Goal: Task Accomplishment & Management: Manage account settings

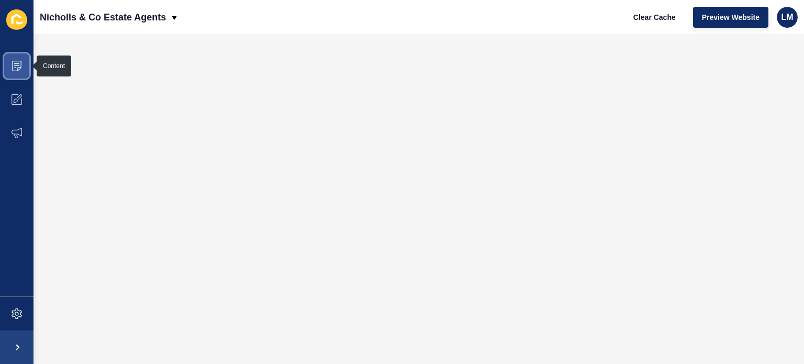
click at [19, 70] on icon at bounding box center [16, 66] width 9 height 10
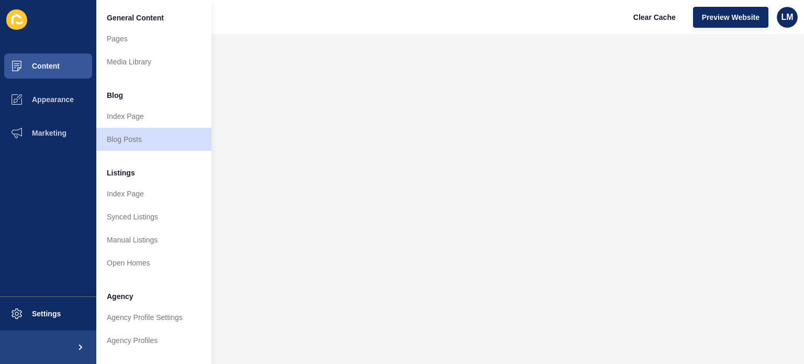
click at [15, 16] on icon at bounding box center [17, 19] width 10 height 10
click at [297, 23] on div "Nicholls & Co Estate Agents Clear Cache Preview Website LM" at bounding box center [418, 17] width 770 height 34
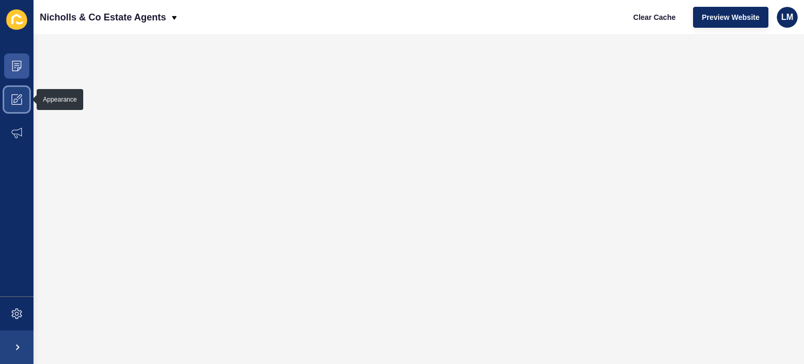
click at [12, 103] on icon at bounding box center [17, 99] width 10 height 10
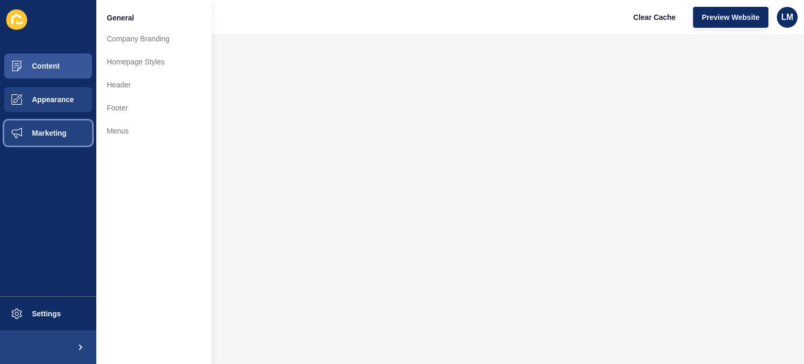
click at [32, 135] on span "Marketing" at bounding box center [32, 133] width 68 height 8
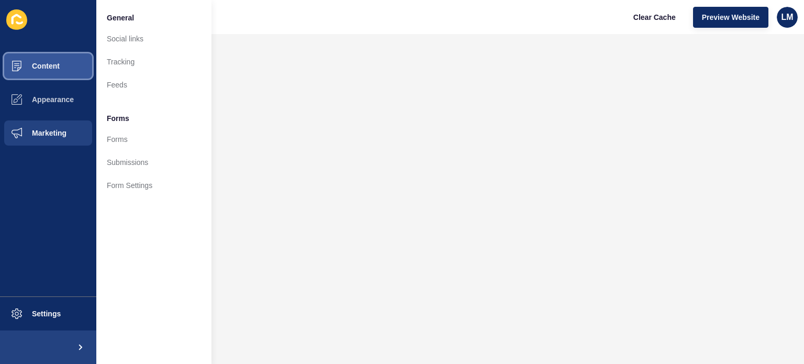
click at [41, 66] on span "Content" at bounding box center [28, 66] width 61 height 8
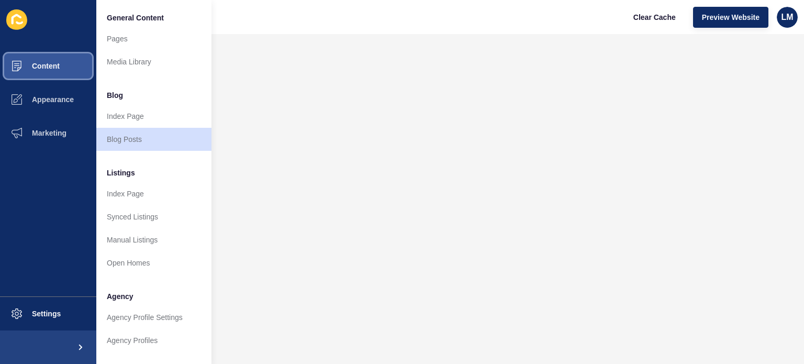
click at [39, 64] on span "Content" at bounding box center [28, 66] width 61 height 8
click at [432, 25] on div "Nicholls & Co Estate Agents Clear Cache Preview Website LM" at bounding box center [418, 17] width 770 height 34
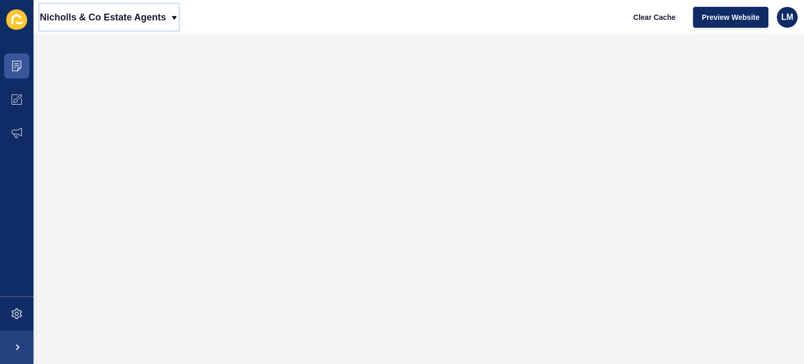
click at [162, 14] on p "Nicholls & Co Estate Agents" at bounding box center [103, 17] width 126 height 26
click at [82, 50] on div "Back to website list" at bounding box center [85, 48] width 75 height 19
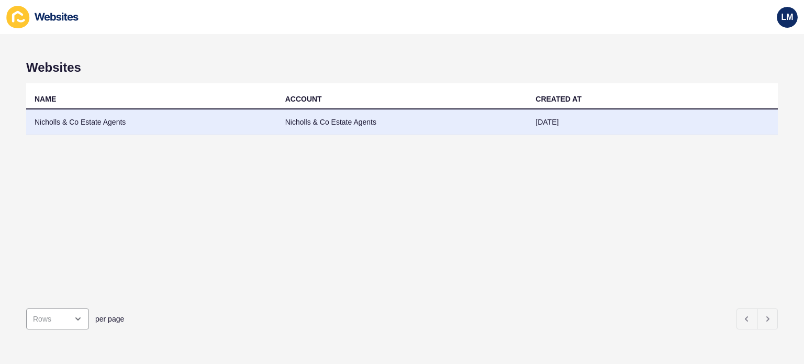
click at [59, 127] on td "Nicholls & Co Estate Agents" at bounding box center [151, 122] width 251 height 26
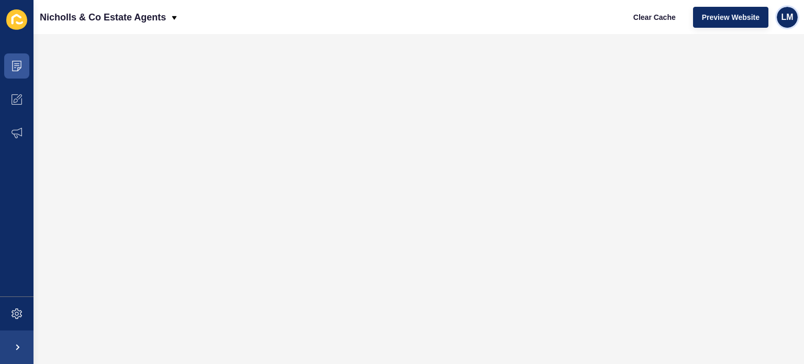
click at [788, 16] on span "LM" at bounding box center [787, 17] width 12 height 10
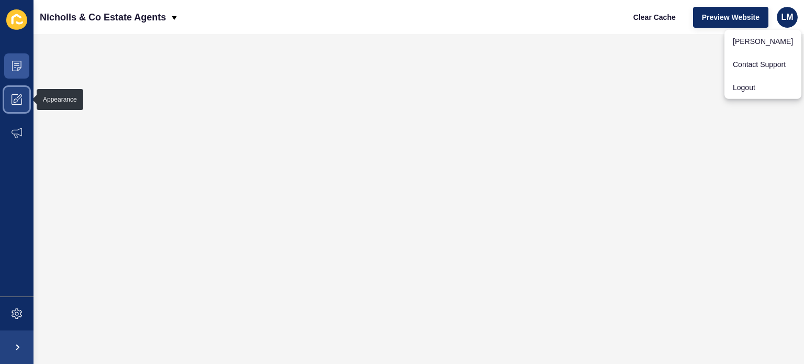
click at [15, 96] on icon at bounding box center [17, 99] width 10 height 10
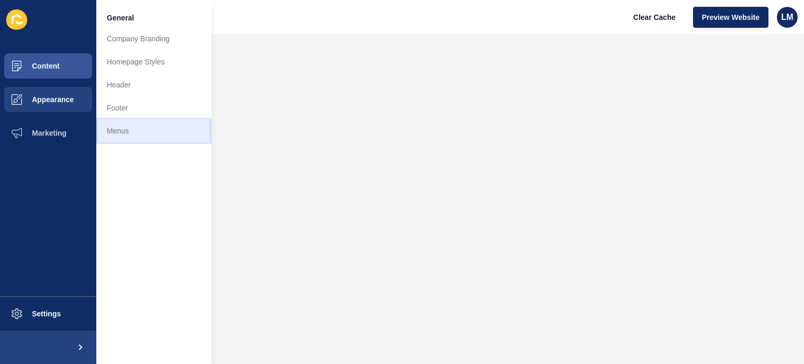
click at [120, 132] on link "Menus" at bounding box center [153, 130] width 115 height 23
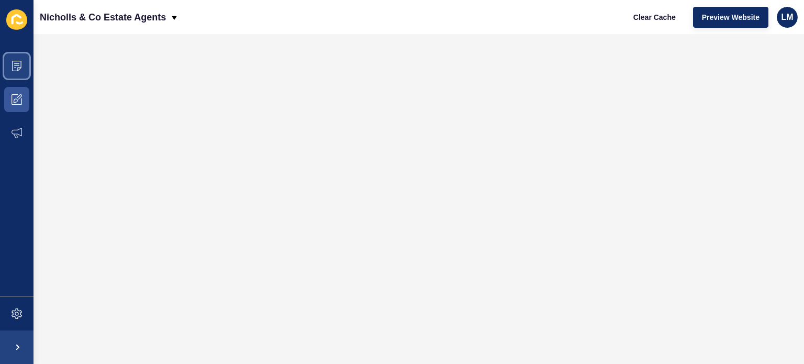
click at [21, 64] on icon at bounding box center [17, 66] width 10 height 10
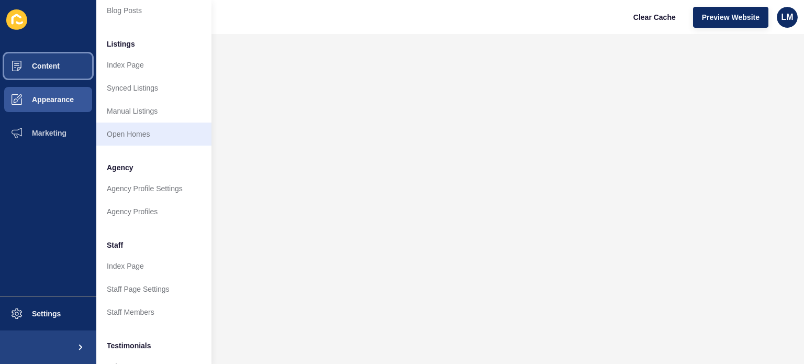
scroll to position [134, 0]
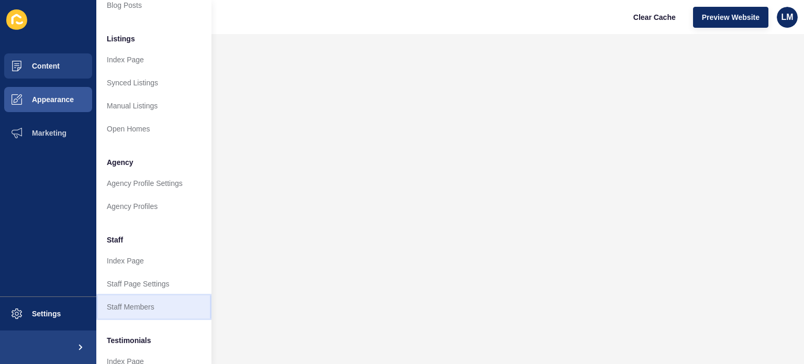
click at [130, 307] on link "Staff Members" at bounding box center [153, 306] width 115 height 23
